Goal: Task Accomplishment & Management: Manage account settings

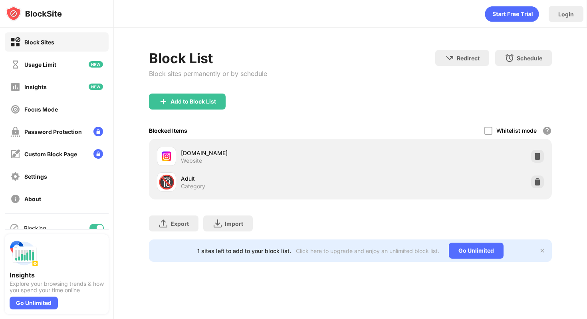
click at [217, 96] on div "Add to Block List" at bounding box center [187, 102] width 77 height 16
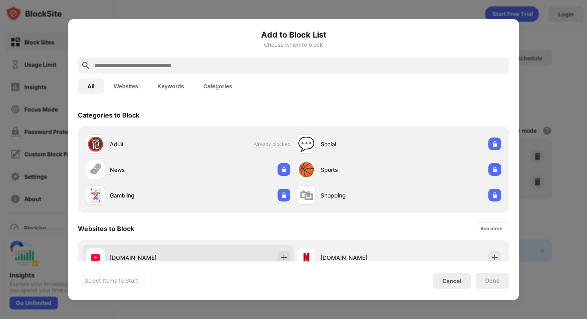
click at [117, 253] on div "[DOMAIN_NAME]" at bounding box center [137, 257] width 102 height 19
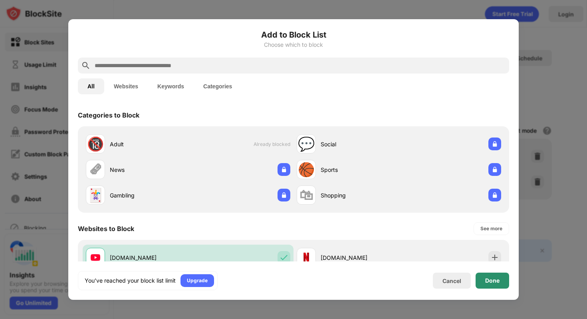
click at [484, 278] on div "Done" at bounding box center [493, 281] width 34 height 16
